Goal: Task Accomplishment & Management: Manage account settings

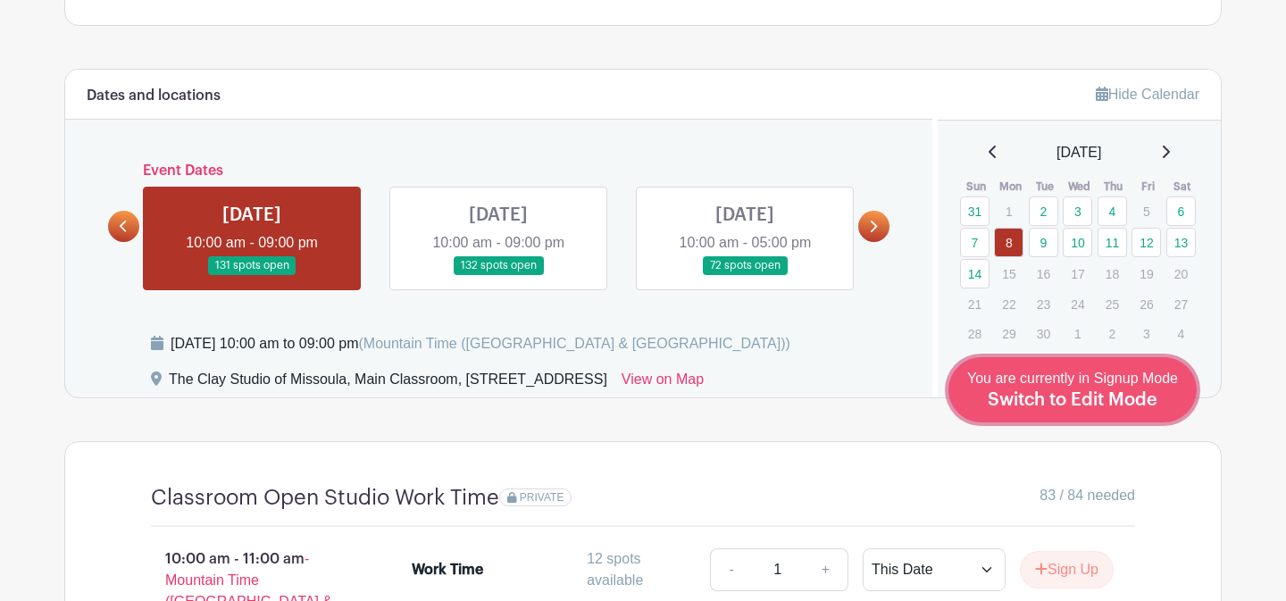
click at [1105, 412] on link "Edit Event You are currently in Signup Mode Switch to Edit Mode" at bounding box center [1072, 389] width 248 height 65
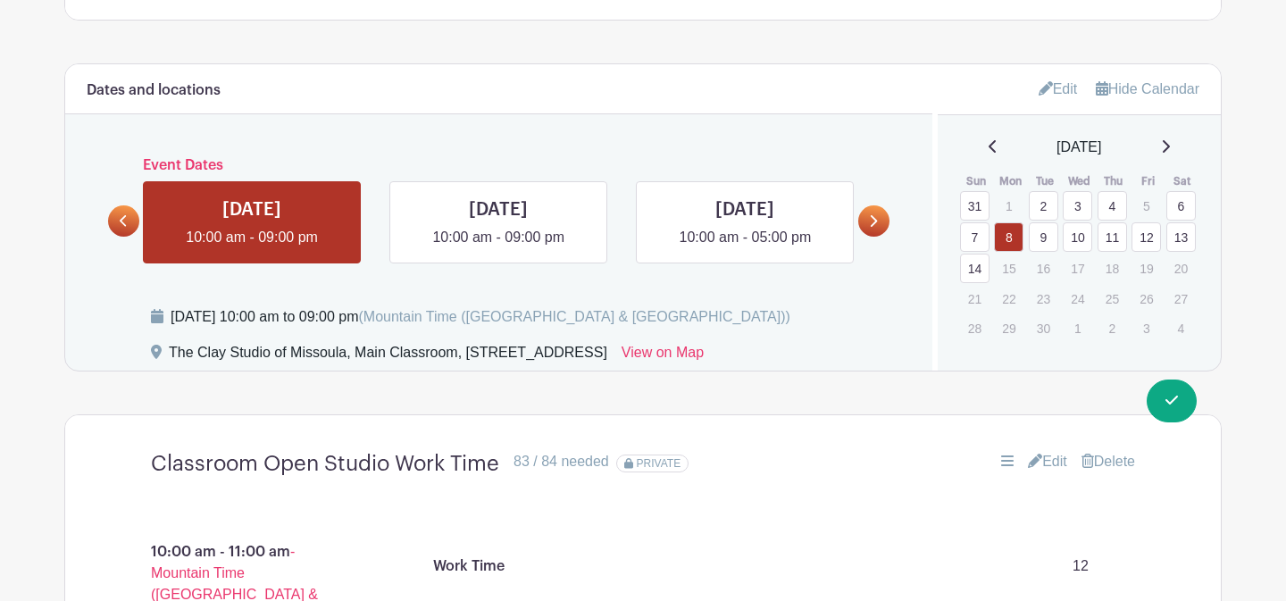
scroll to position [1074, 0]
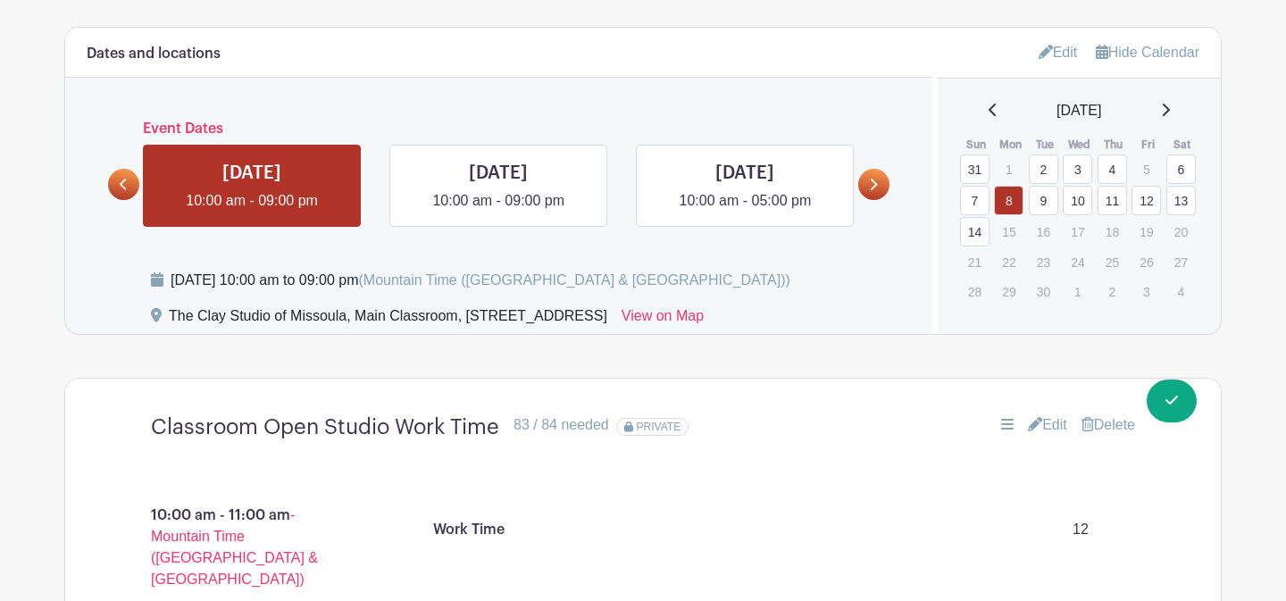
click at [977, 238] on link "14" at bounding box center [974, 231] width 29 height 29
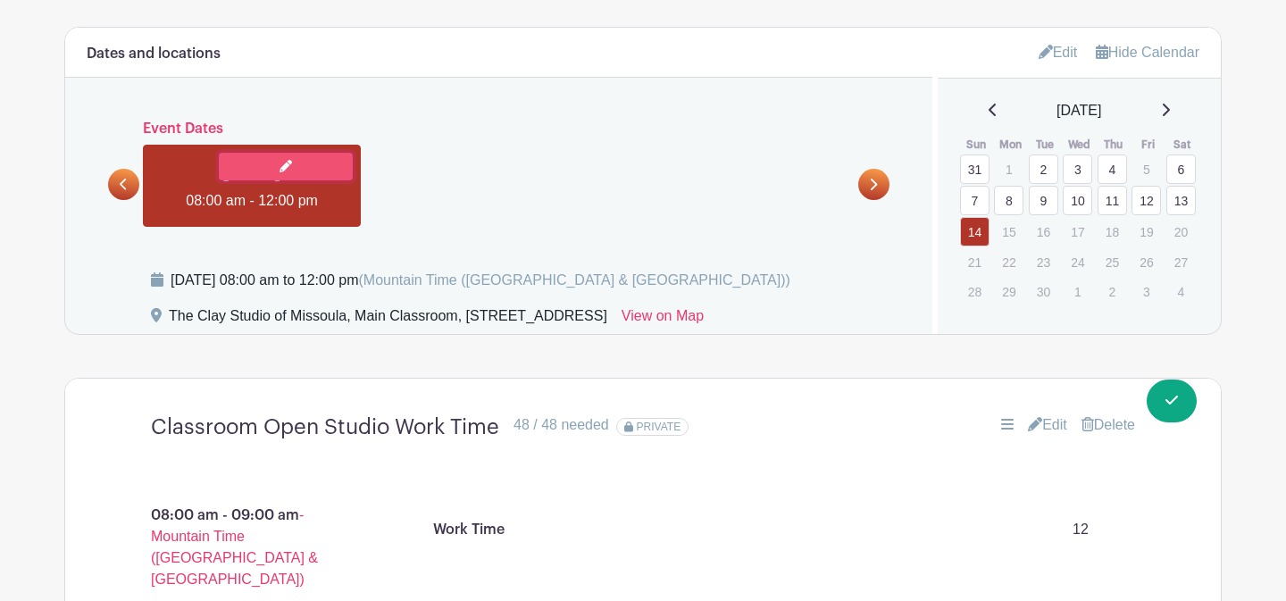
click at [282, 170] on icon at bounding box center [285, 166] width 13 height 13
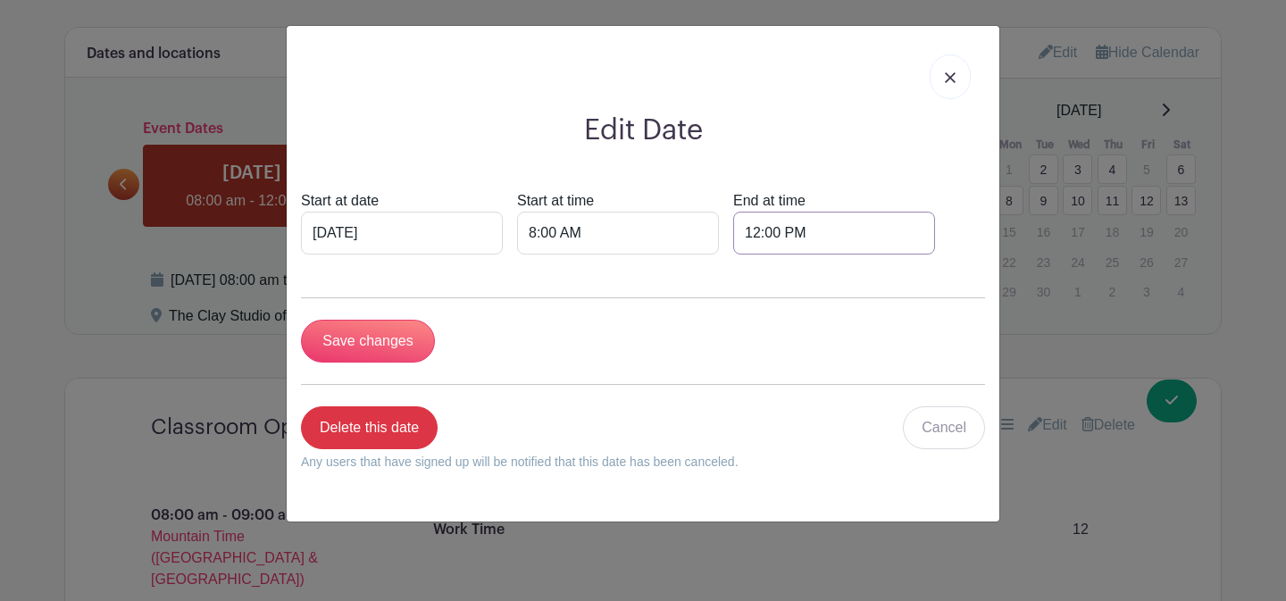
click at [733, 238] on input "12:00 PM" at bounding box center [834, 233] width 202 height 43
click at [733, 237] on input "12:00 PM" at bounding box center [834, 233] width 202 height 43
type input "3:00 PM"
click at [393, 333] on input "Save changes" at bounding box center [368, 341] width 134 height 43
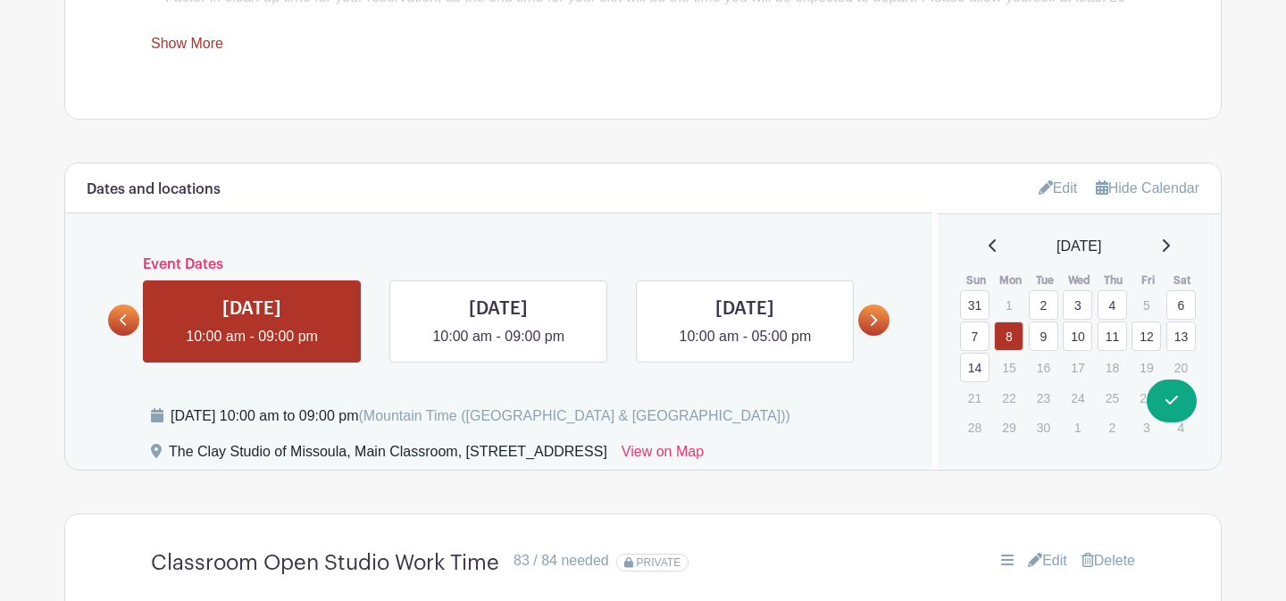
scroll to position [1107, 0]
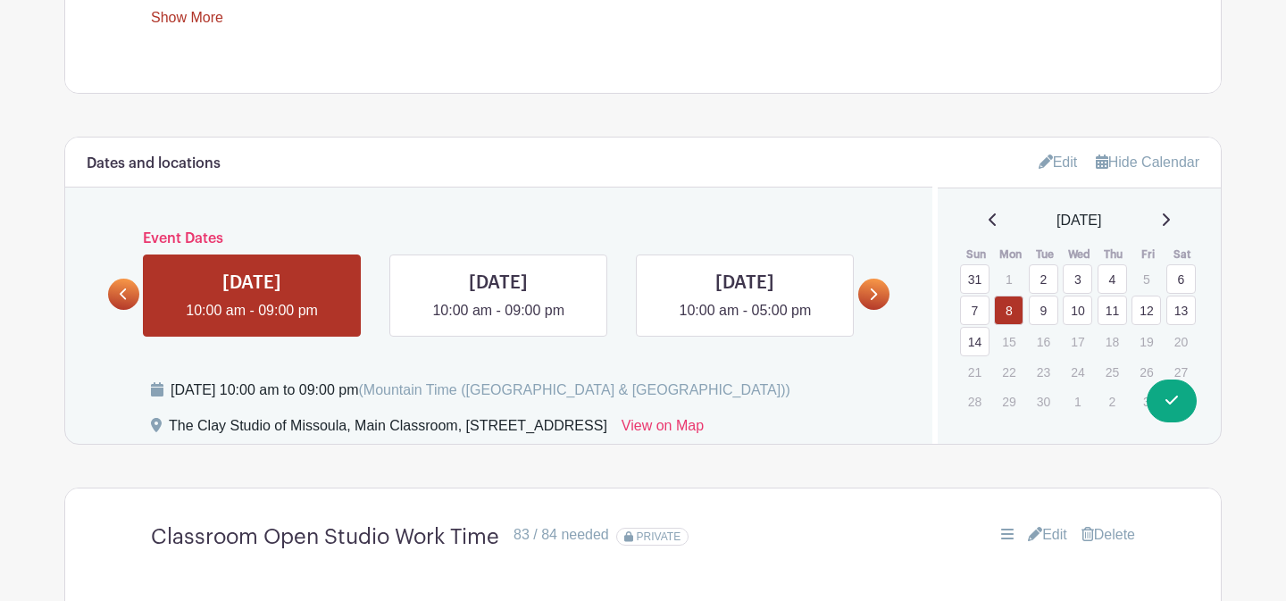
click at [977, 350] on link "14" at bounding box center [974, 341] width 29 height 29
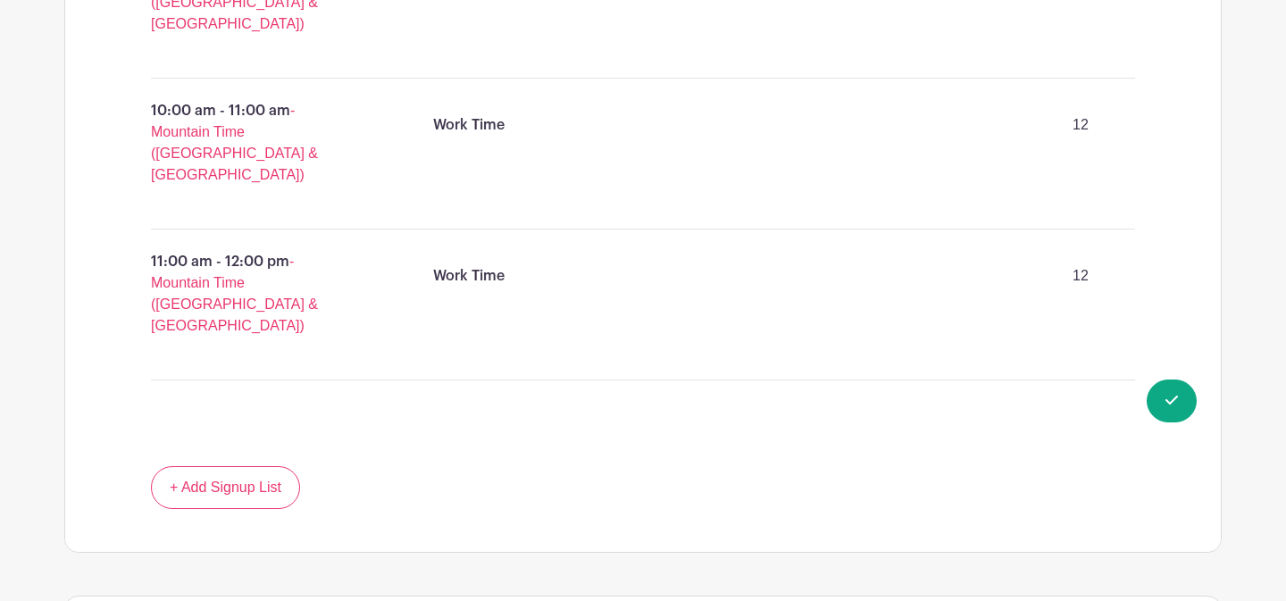
scroll to position [1899, 0]
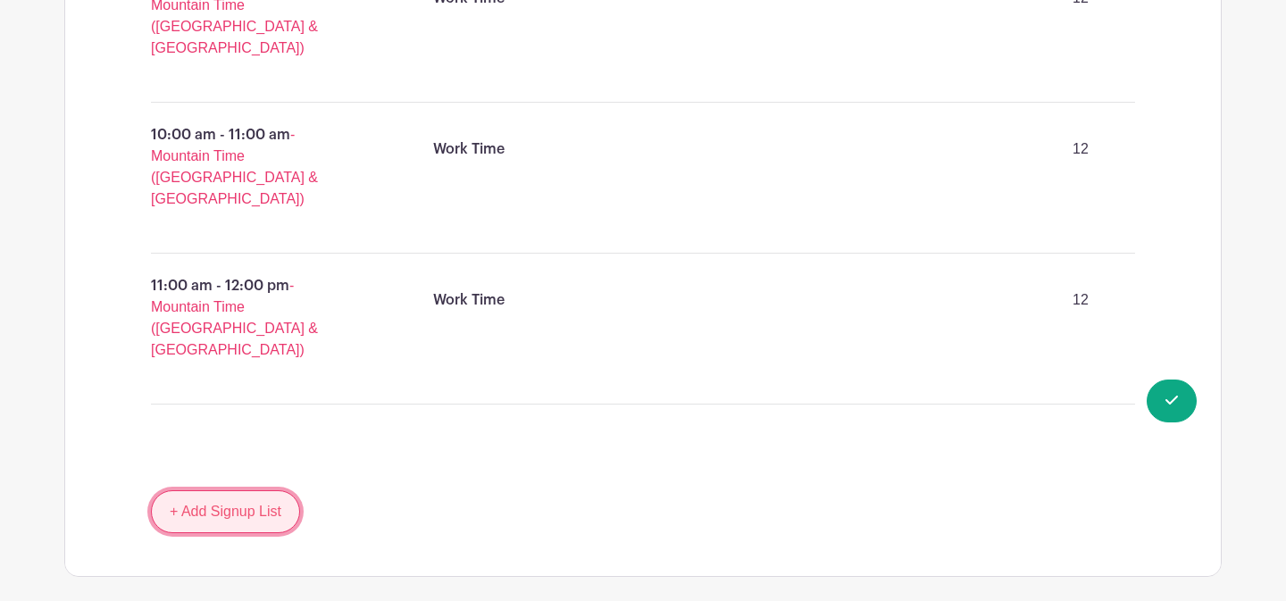
click at [239, 490] on link "+ Add Signup List" at bounding box center [225, 511] width 149 height 43
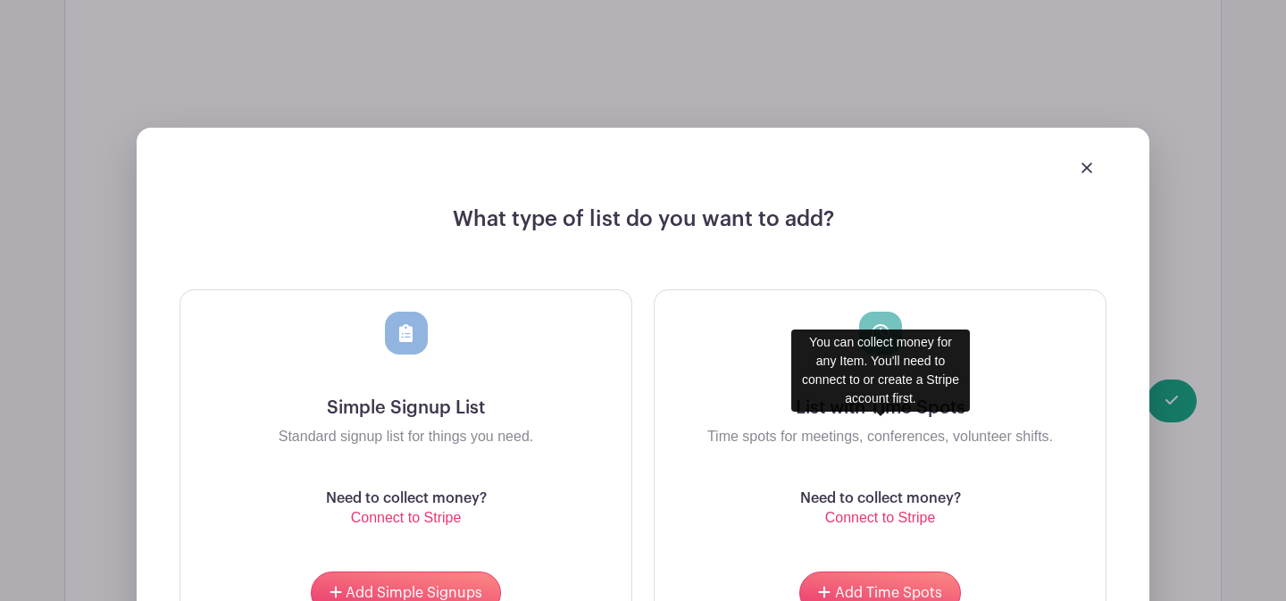
scroll to position [2371, 0]
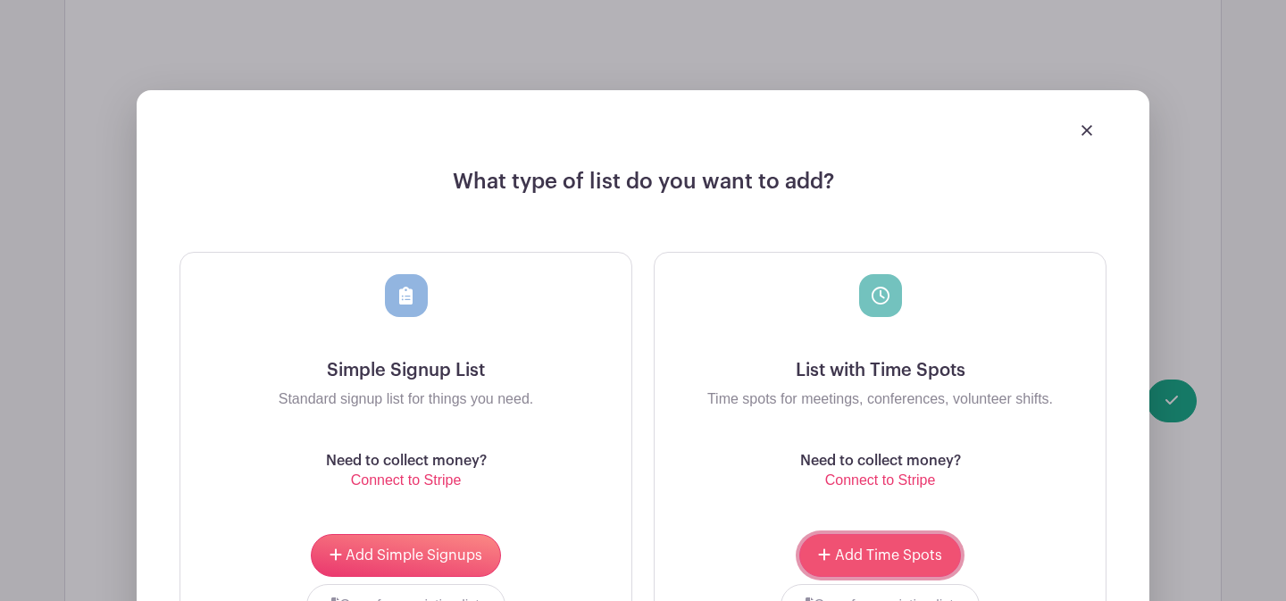
click at [872, 548] on span "Add Time Spots" at bounding box center [888, 555] width 107 height 14
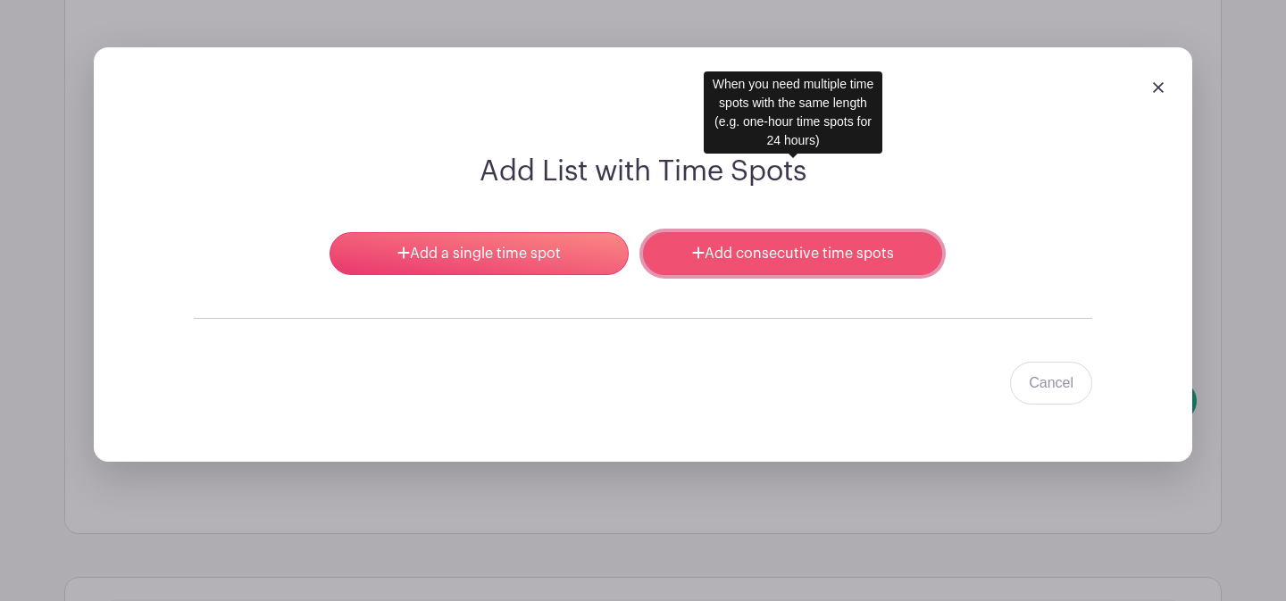
click at [736, 232] on link "Add consecutive time spots" at bounding box center [792, 253] width 299 height 43
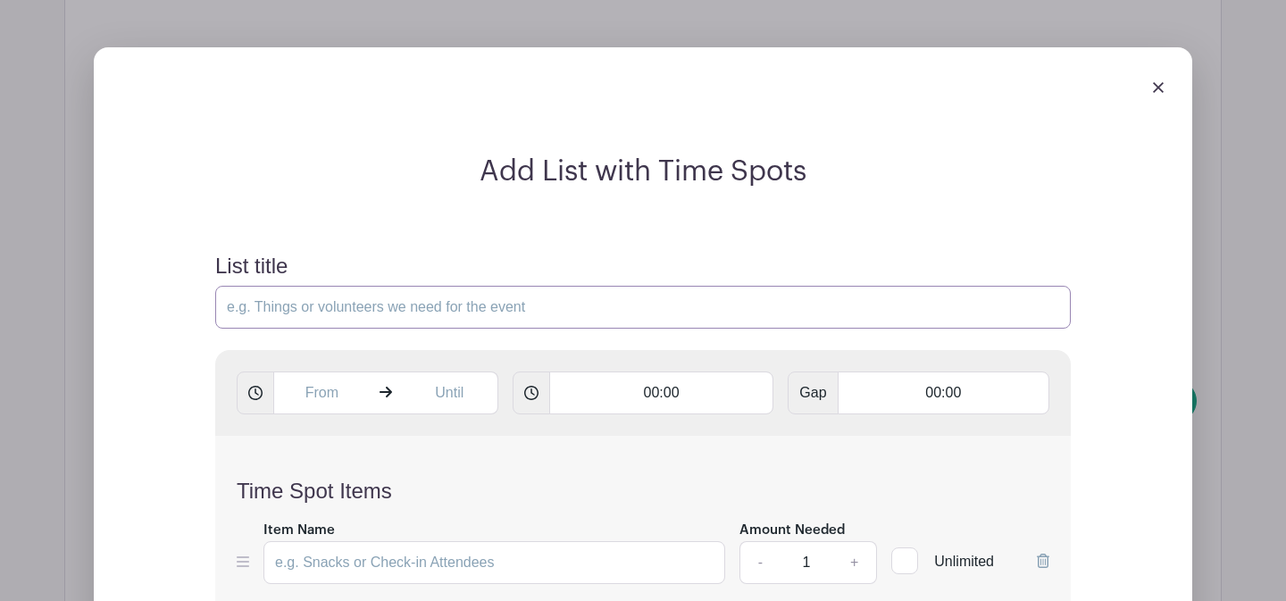
click at [371, 286] on input "List title" at bounding box center [642, 307] width 855 height 43
type input "Classroom Open Studio Work Time"
click at [307, 371] on input "text" at bounding box center [321, 392] width 96 height 43
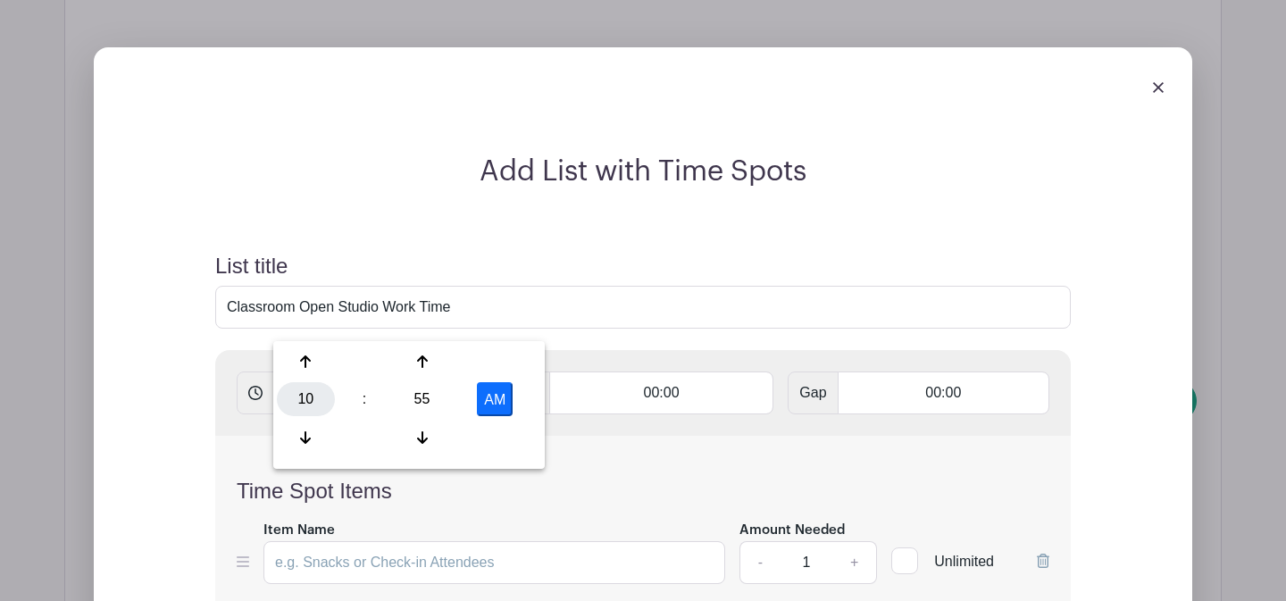
click at [311, 387] on div "10" at bounding box center [306, 399] width 58 height 34
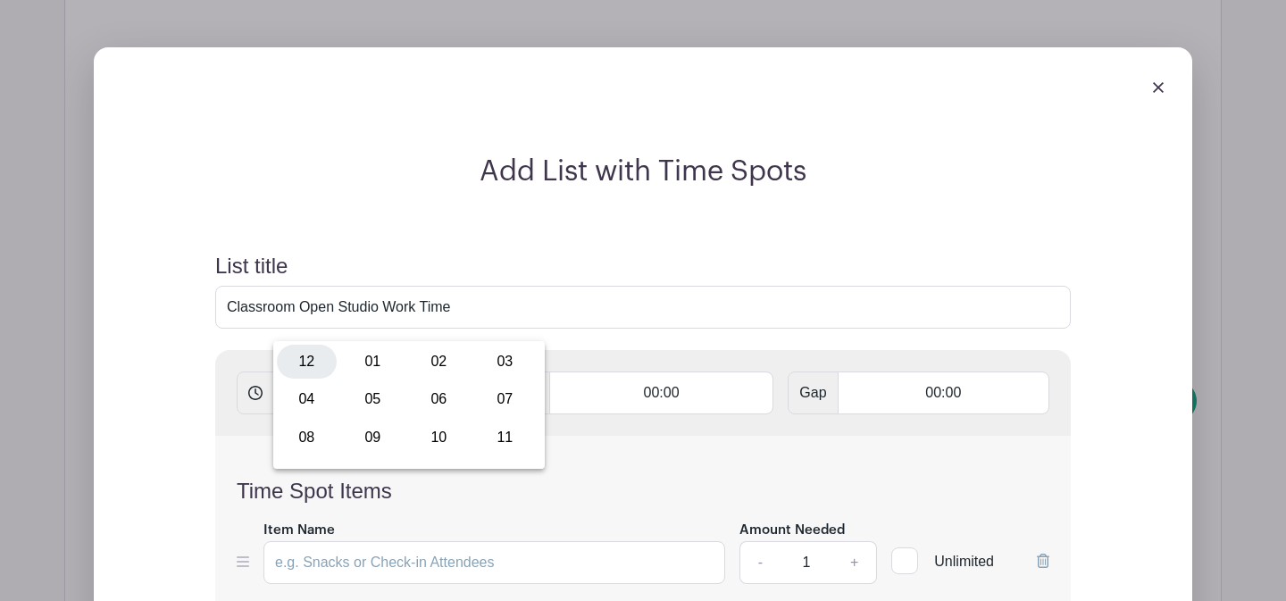
click at [317, 363] on div "12" at bounding box center [307, 362] width 60 height 34
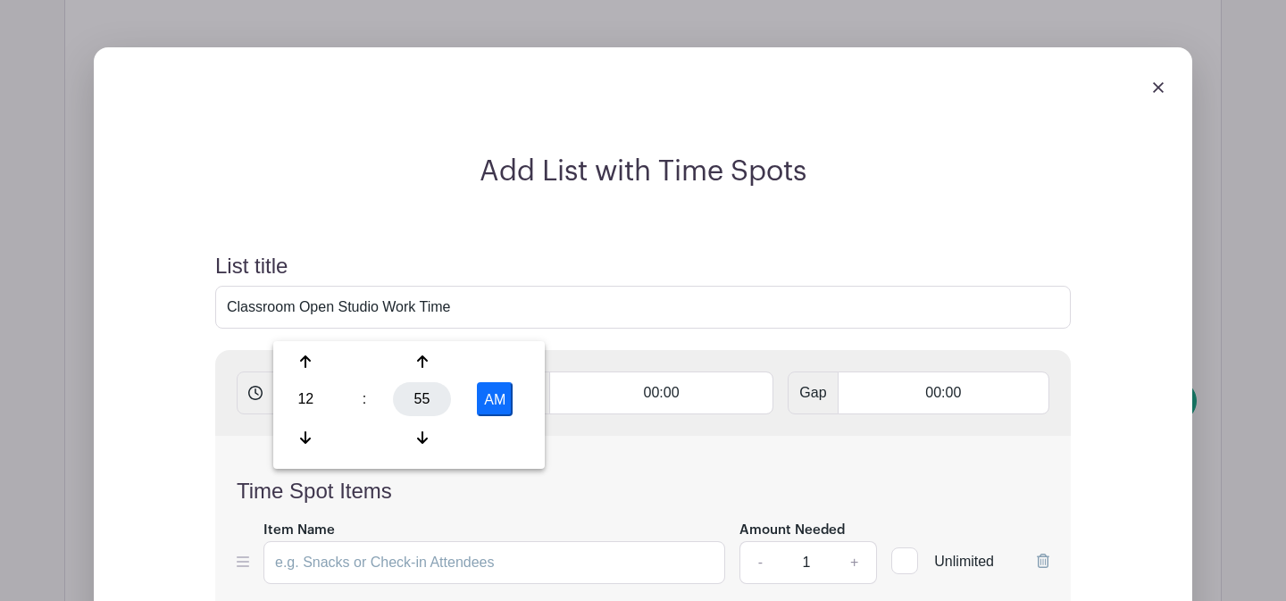
click at [415, 403] on div "55" at bounding box center [422, 399] width 58 height 34
click at [294, 363] on div "00" at bounding box center [307, 362] width 60 height 34
click at [492, 388] on button "AM" at bounding box center [495, 399] width 36 height 34
type input "12:00 PM"
click at [452, 371] on input "text" at bounding box center [450, 392] width 96 height 43
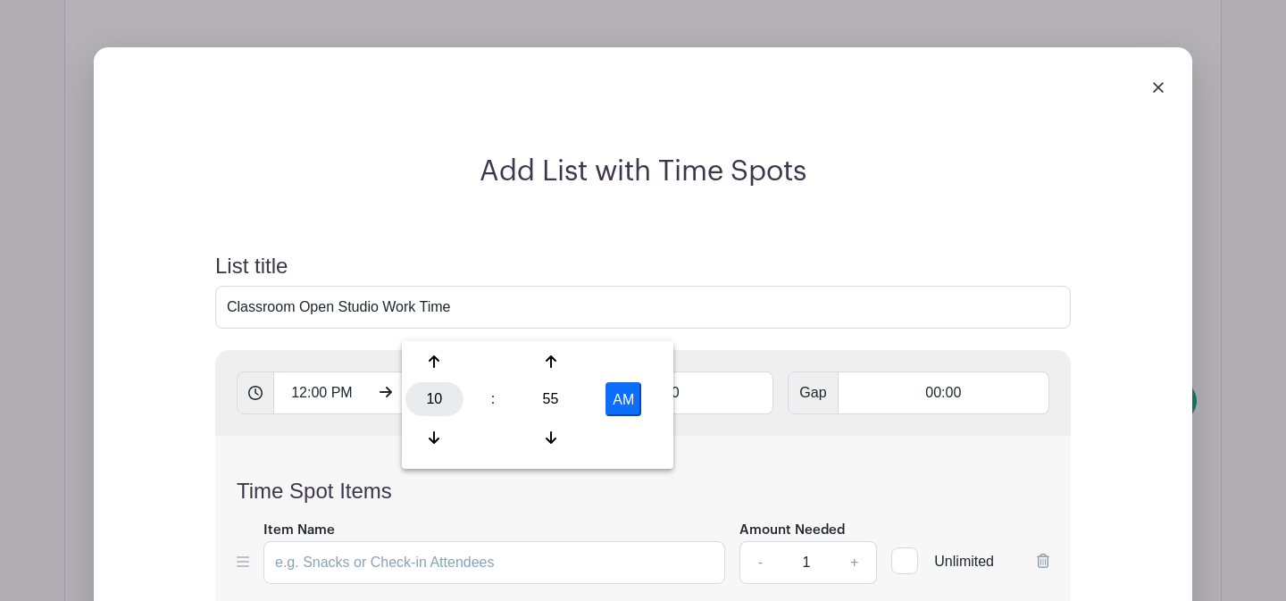
click at [437, 396] on div "10" at bounding box center [434, 399] width 58 height 34
click at [621, 360] on div "03" at bounding box center [634, 362] width 60 height 34
click at [551, 396] on div "55" at bounding box center [550, 399] width 58 height 34
click at [432, 366] on div "00" at bounding box center [435, 362] width 60 height 34
click at [626, 394] on button "AM" at bounding box center [623, 399] width 36 height 34
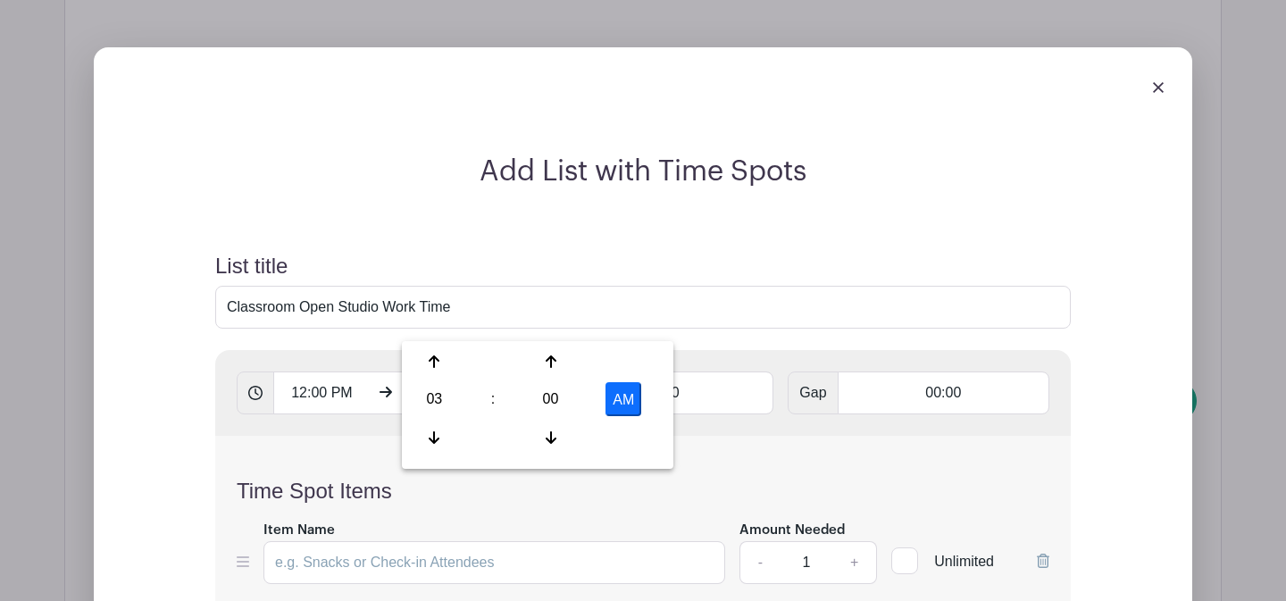
type input "3:00 PM"
click at [618, 371] on input "00:00" at bounding box center [661, 392] width 225 height 43
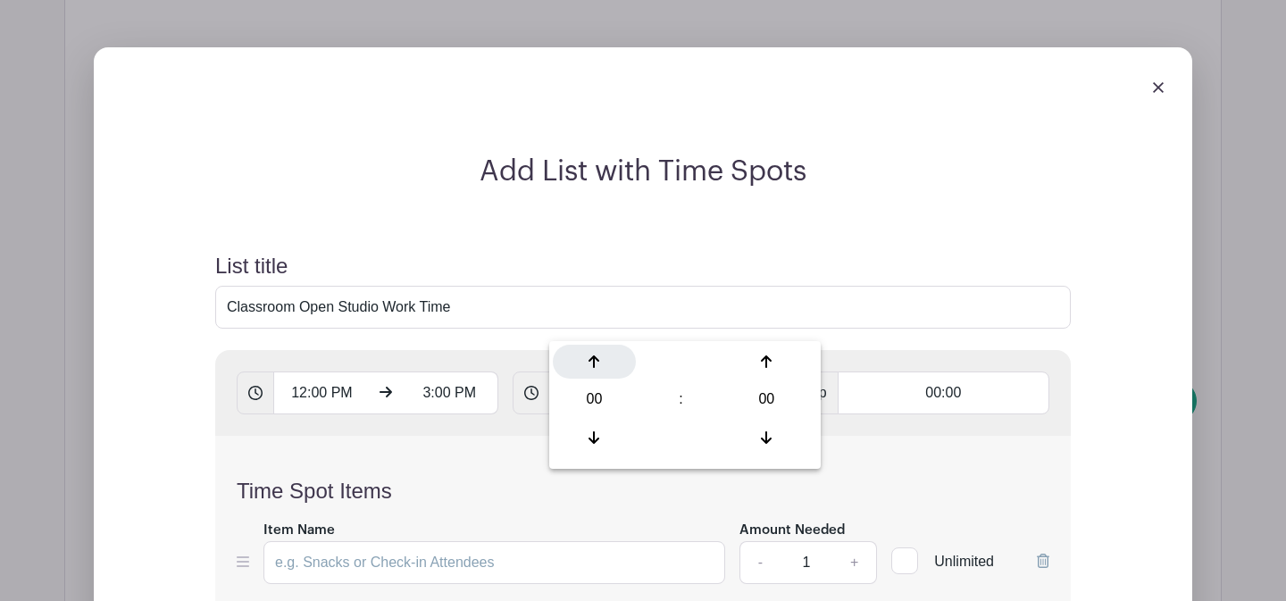
click at [594, 360] on icon at bounding box center [593, 361] width 11 height 13
type input "01:00"
type input "Add 3 timespots"
click at [488, 436] on div "Time Spot Items Item Name Amount Needed - 1 + Unlimited Add Item Add bulk items" at bounding box center [642, 542] width 855 height 212
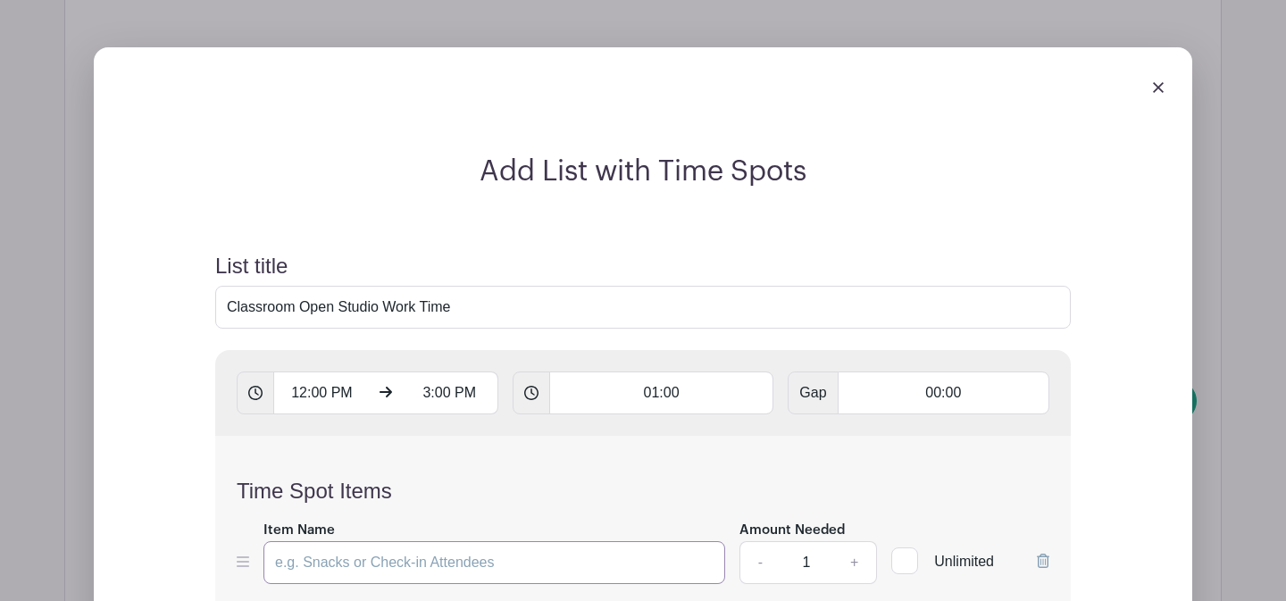
click at [458, 541] on input "Item Name" at bounding box center [494, 562] width 462 height 43
type input "w"
type input "Work Time"
click at [821, 541] on input "1" at bounding box center [807, 562] width 54 height 43
type input "12"
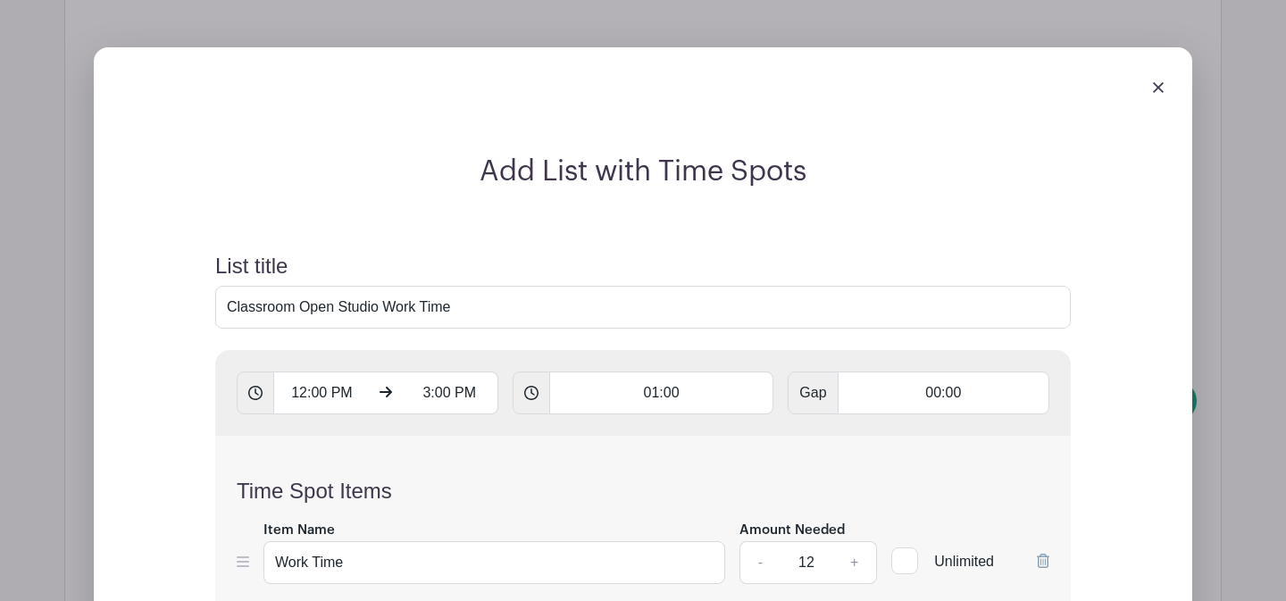
click at [784, 572] on div "Time Spot Items Item Name Work Time Amount Needed - 12 + Unlimited Add Item Add…" at bounding box center [642, 542] width 855 height 212
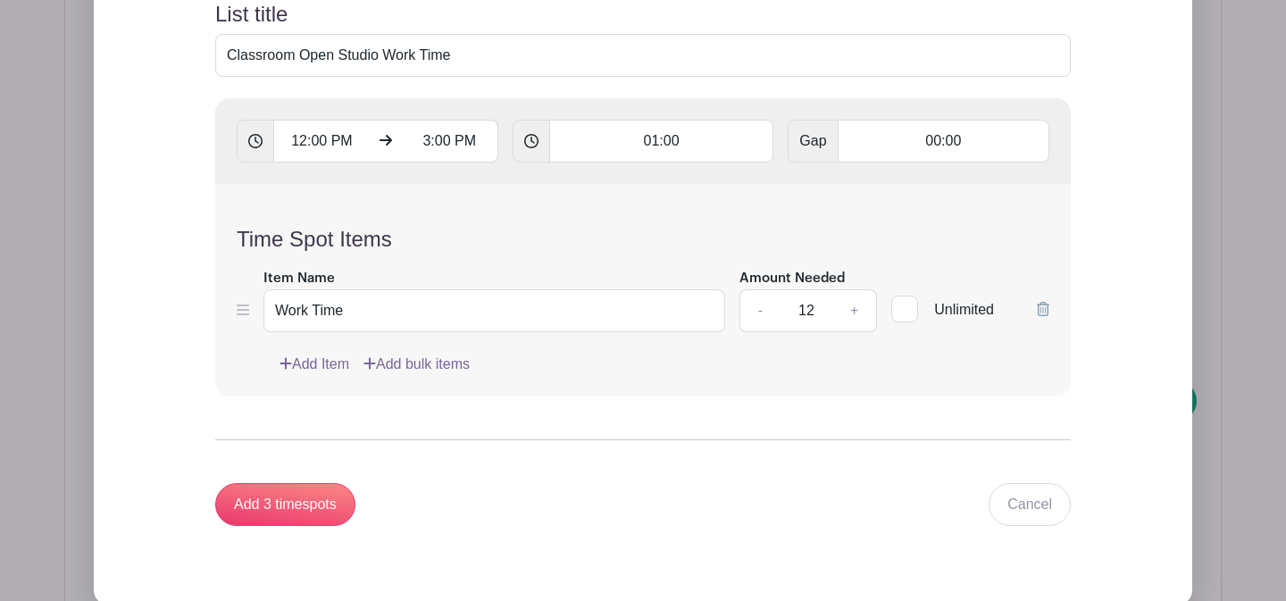
scroll to position [2649, 0]
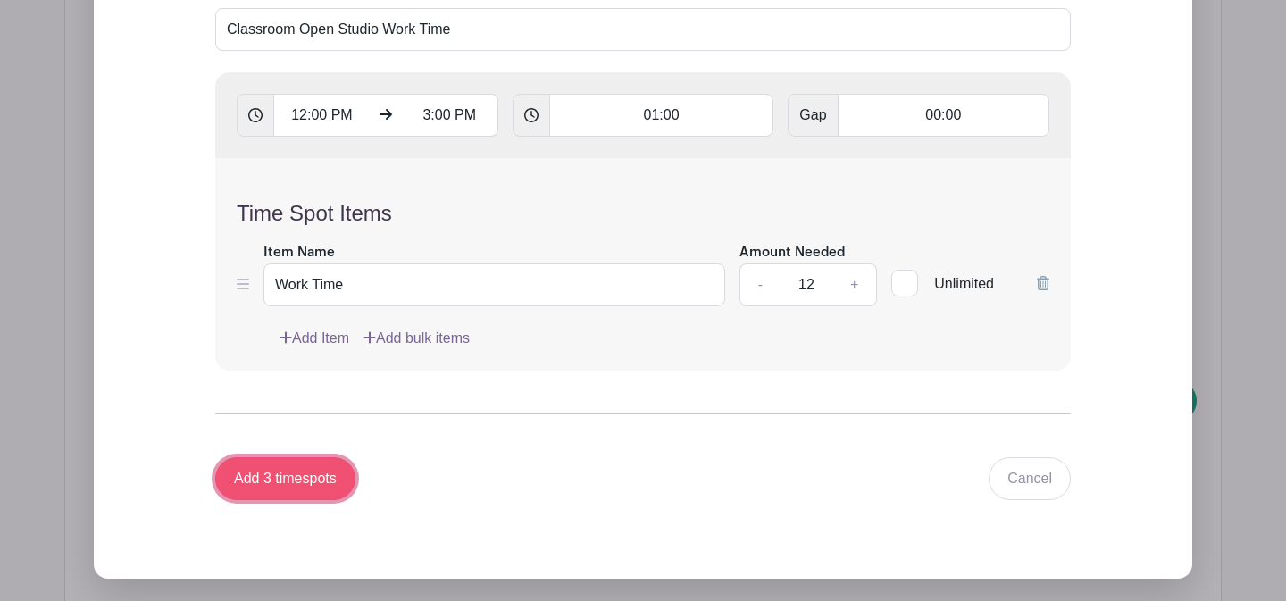
click at [285, 457] on input "Add 3 timespots" at bounding box center [285, 478] width 140 height 43
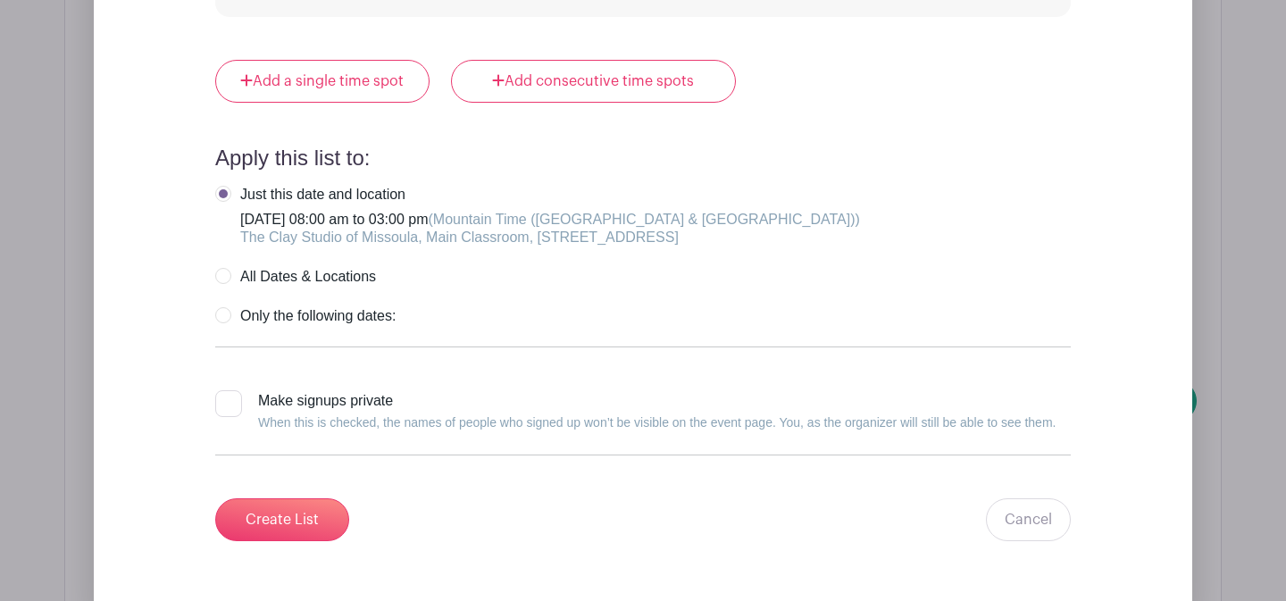
scroll to position [3725, 0]
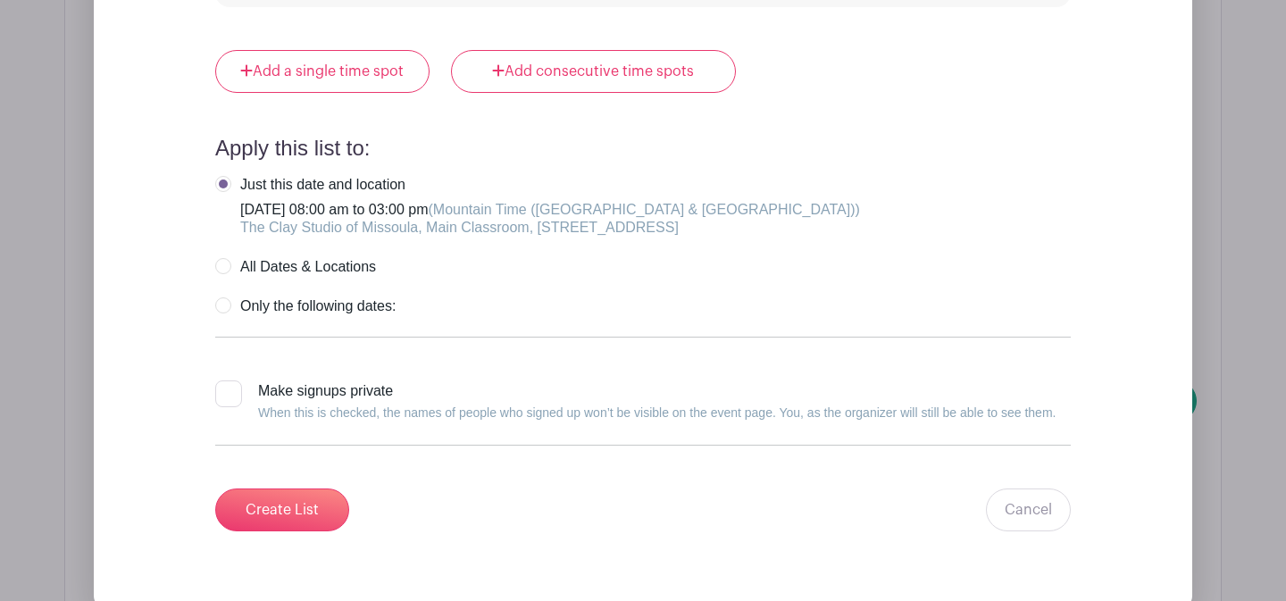
click at [240, 380] on div at bounding box center [228, 393] width 27 height 27
click at [227, 380] on input "Make signups private When this is checked, the names of people who signed up wo…" at bounding box center [221, 386] width 12 height 12
checkbox input "true"
click at [299, 488] on input "Create List" at bounding box center [282, 509] width 134 height 43
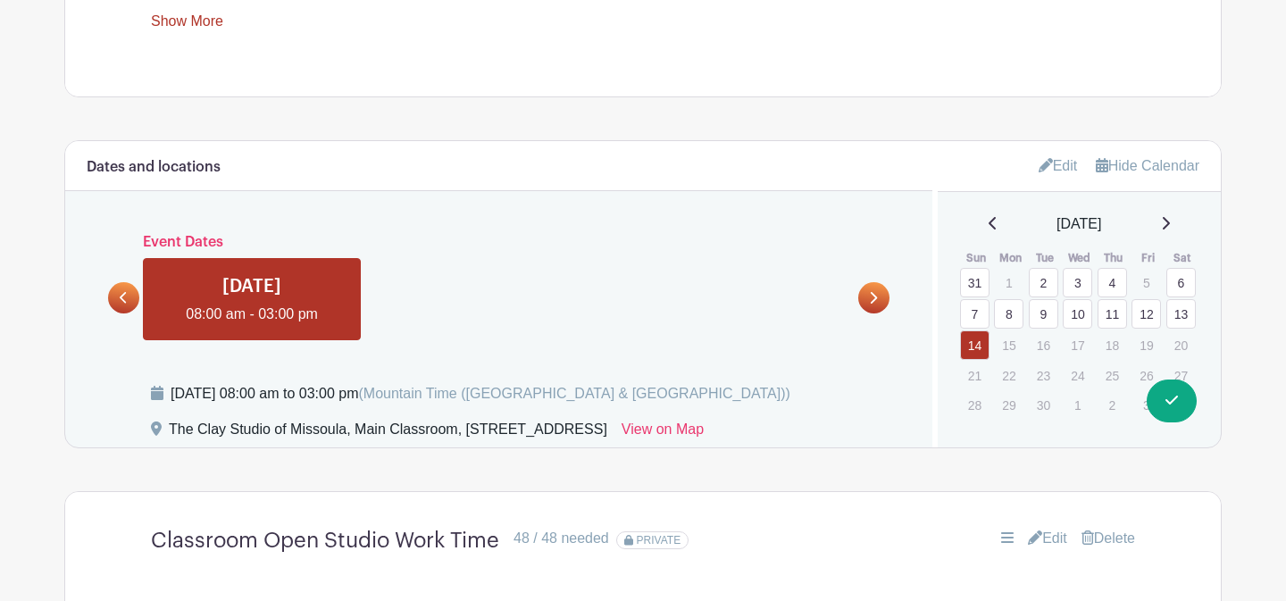
scroll to position [1081, 0]
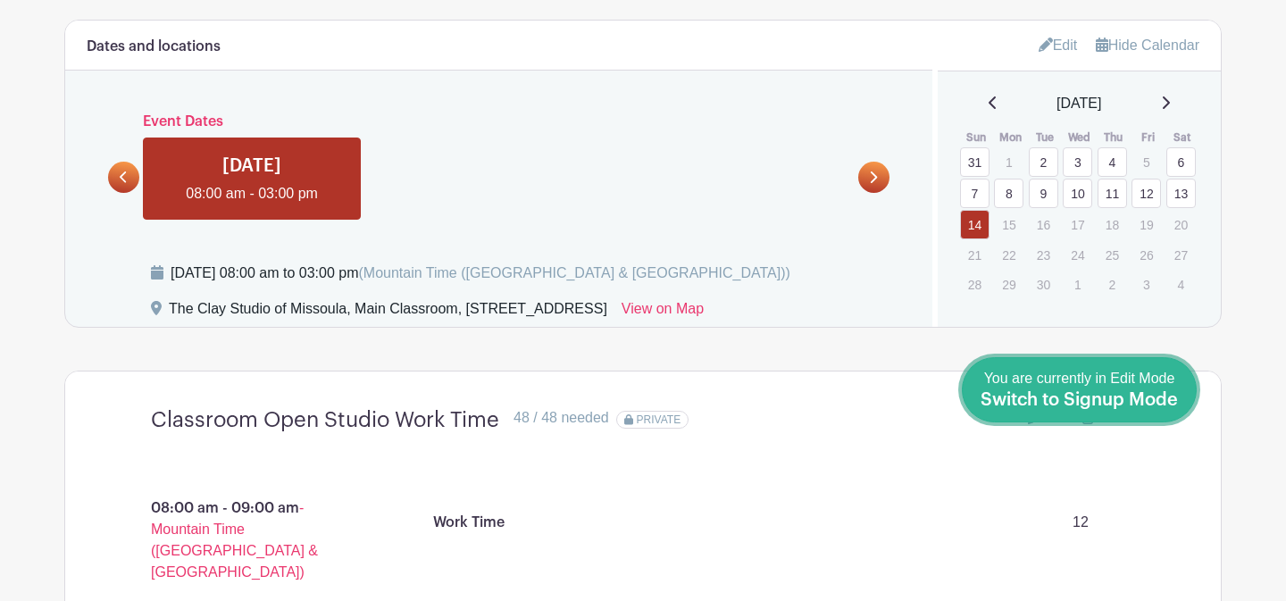
click at [1175, 395] on span "Switch to Signup Mode" at bounding box center [1078, 400] width 197 height 18
